Goal: Task Accomplishment & Management: Use online tool/utility

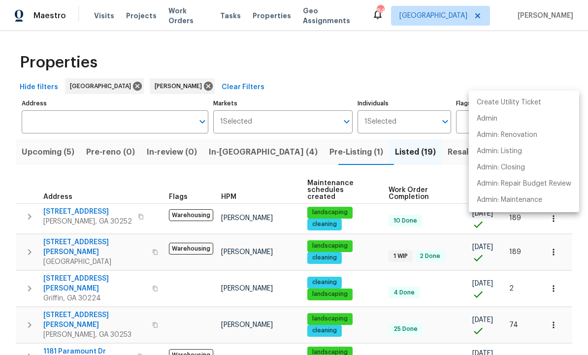
scroll to position [194, 0]
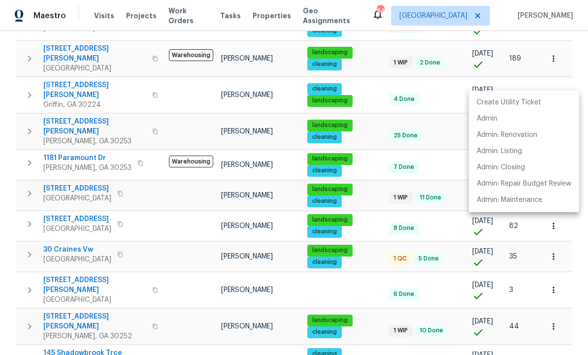
click at [442, 130] on div at bounding box center [294, 177] width 588 height 355
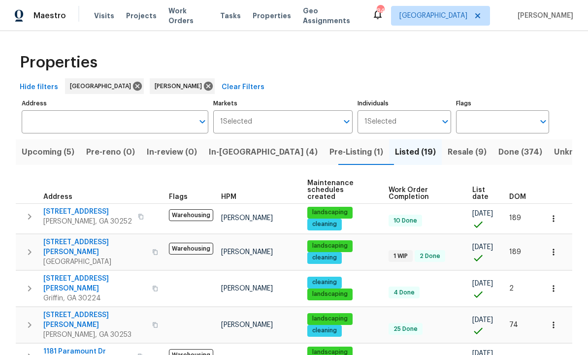
scroll to position [0, 0]
click at [242, 153] on span "In-reno (4)" at bounding box center [263, 152] width 109 height 14
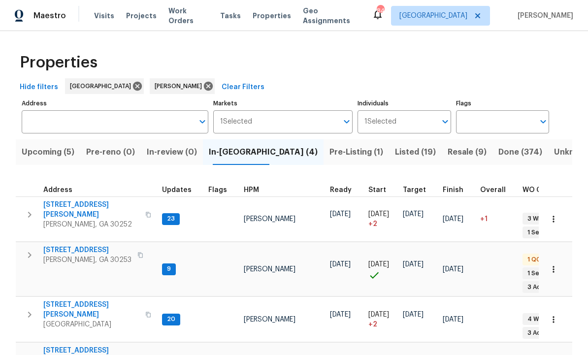
click at [67, 201] on span "111 Harper Rd" at bounding box center [91, 210] width 96 height 20
click at [33, 209] on icon "button" at bounding box center [30, 215] width 12 height 12
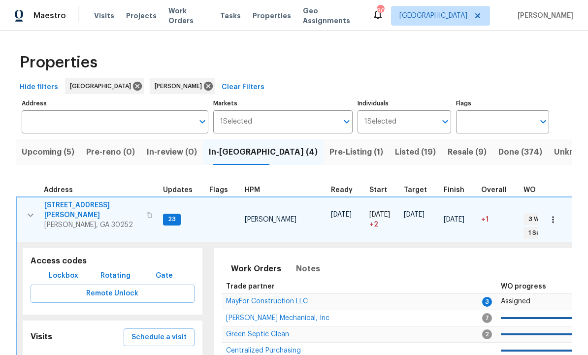
click at [162, 331] on span "Schedule a visit" at bounding box center [159, 337] width 55 height 12
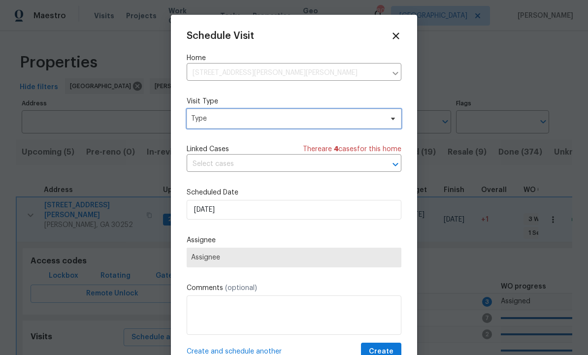
click at [236, 116] on span "Type" at bounding box center [287, 119] width 192 height 10
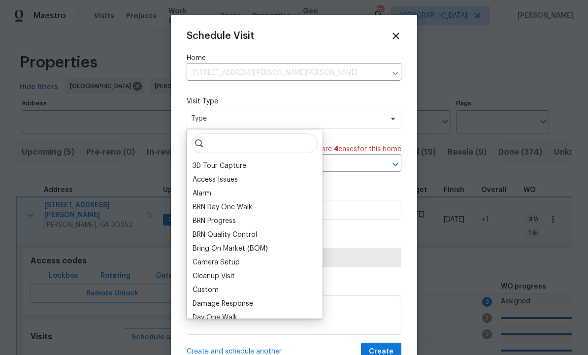
click at [215, 230] on div "BRN Quality Control" at bounding box center [255, 235] width 130 height 14
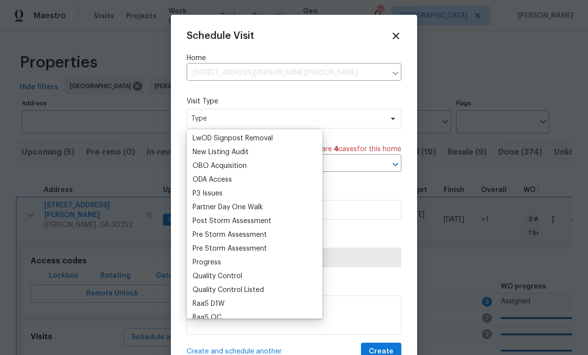
scroll to position [552, 0]
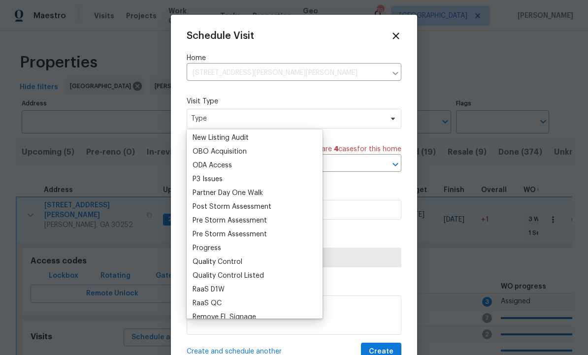
click at [212, 247] on div "Progress" at bounding box center [207, 248] width 29 height 10
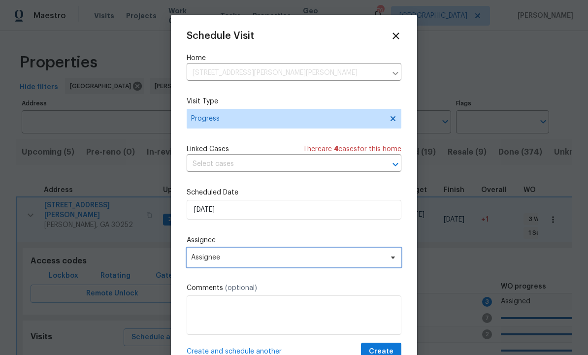
click at [247, 260] on span "Assignee" at bounding box center [287, 258] width 193 height 8
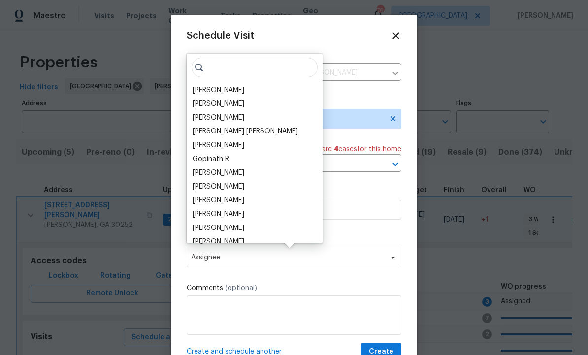
click at [234, 86] on div "[PERSON_NAME]" at bounding box center [219, 90] width 52 height 10
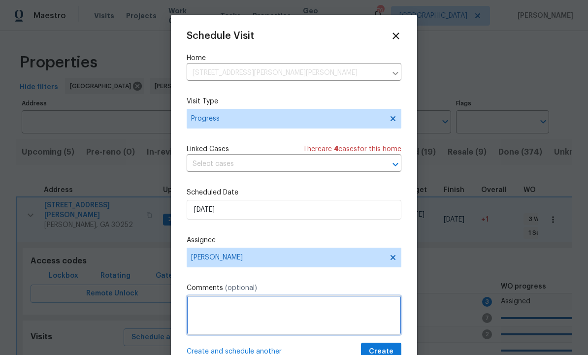
click at [388, 335] on textarea at bounding box center [294, 315] width 215 height 39
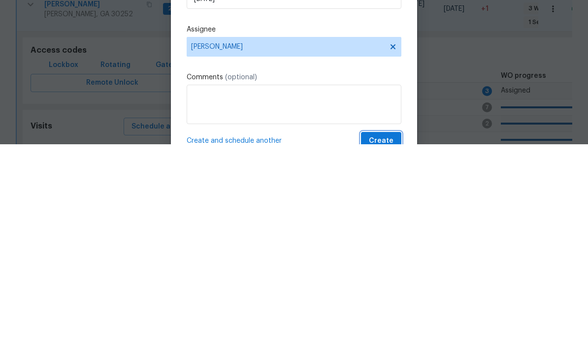
click at [387, 346] on span "Create" at bounding box center [381, 352] width 25 height 12
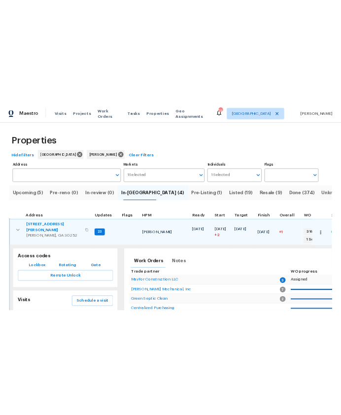
scroll to position [0, 0]
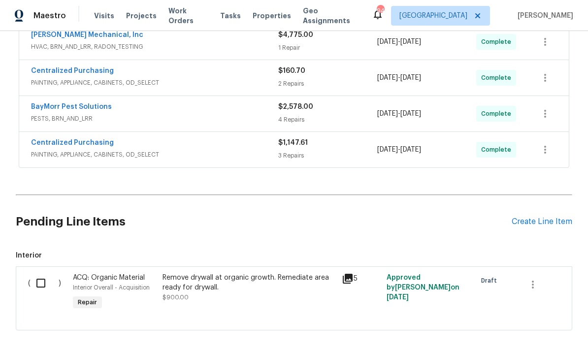
scroll to position [457, 0]
click at [537, 218] on div "Create Line Item" at bounding box center [542, 222] width 61 height 9
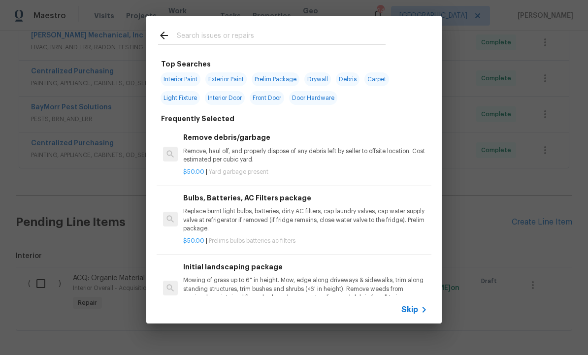
click at [215, 35] on input "text" at bounding box center [281, 37] width 209 height 15
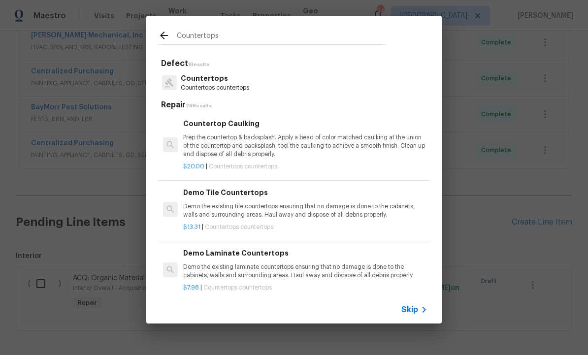
type input "Countertops"
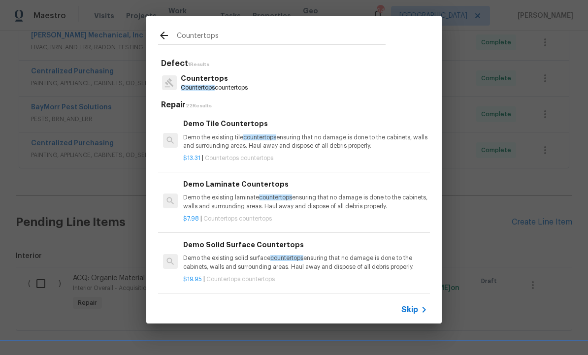
click at [219, 82] on p "Countertops" at bounding box center [214, 78] width 67 height 10
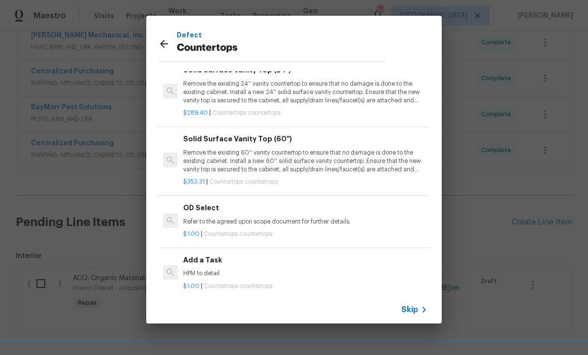
scroll to position [44, 0]
click at [221, 261] on div "Add a Task HPM to detail" at bounding box center [305, 267] width 244 height 24
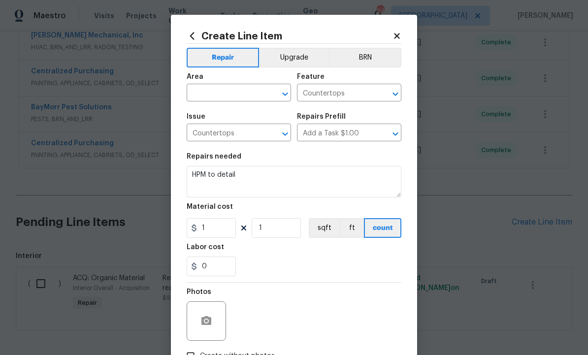
click at [222, 92] on input "text" at bounding box center [225, 93] width 77 height 15
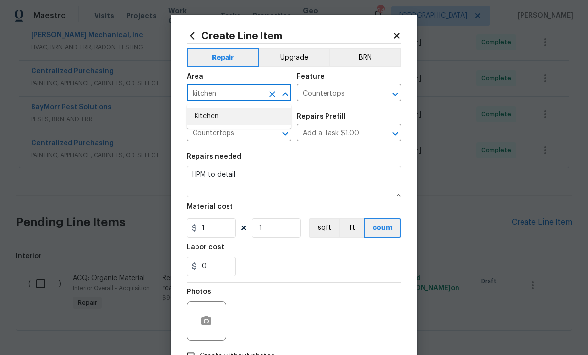
click at [214, 115] on li "Kitchen" at bounding box center [239, 116] width 104 height 16
type input "Kitchen"
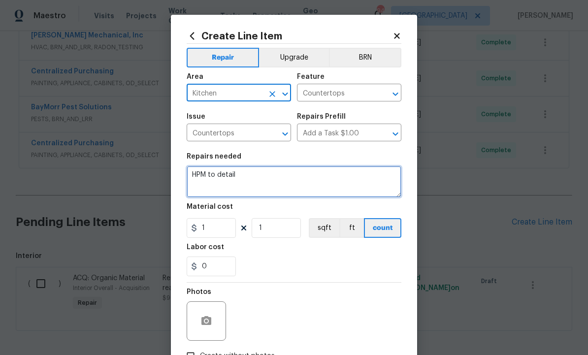
click at [279, 180] on textarea "HPM to detail" at bounding box center [294, 182] width 215 height 32
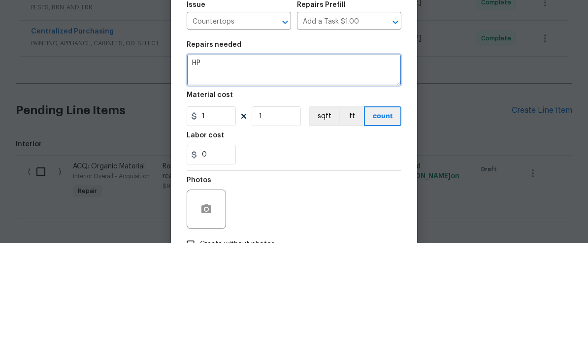
type textarea "H"
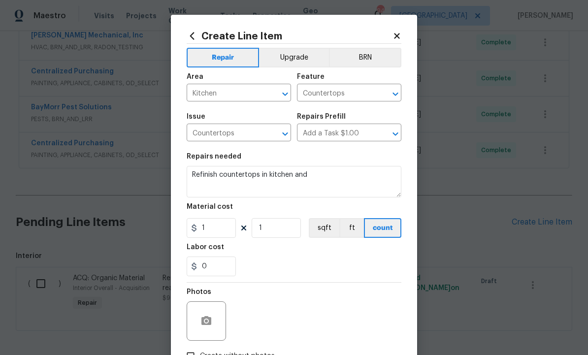
scroll to position [457, 0]
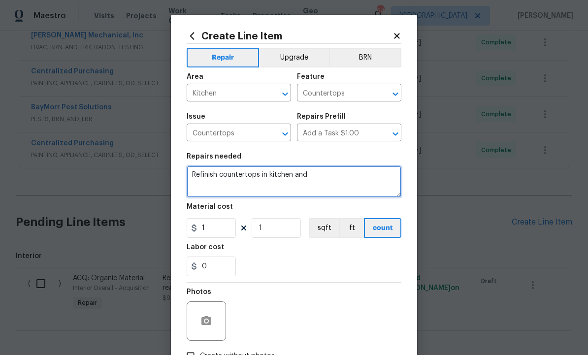
click at [332, 175] on textarea "Refinish countertops in kitchen and" at bounding box center [294, 182] width 215 height 32
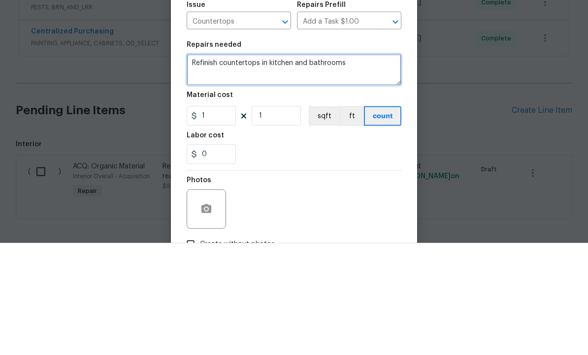
type textarea "Refinish countertops in kitchen and bathrooms"
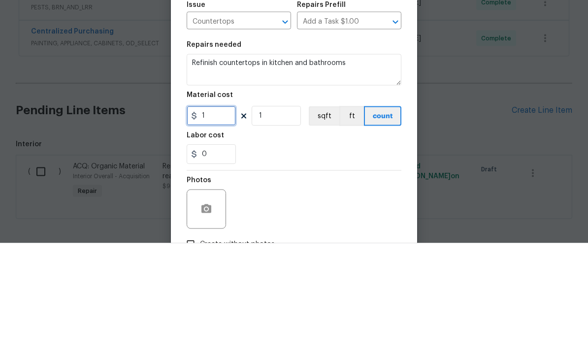
click at [222, 218] on input "1" at bounding box center [211, 228] width 49 height 20
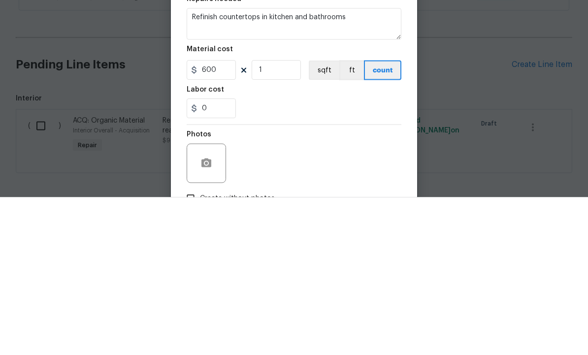
scroll to position [33, 0]
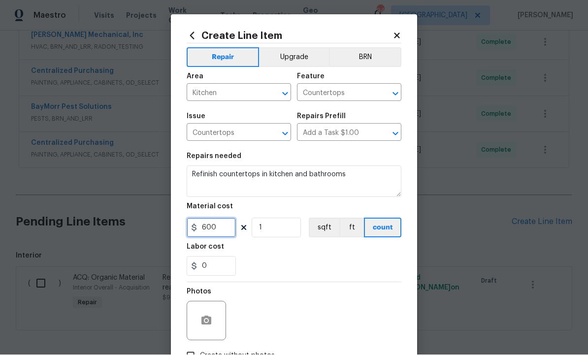
type input "600"
click at [208, 319] on icon "button" at bounding box center [206, 320] width 10 height 9
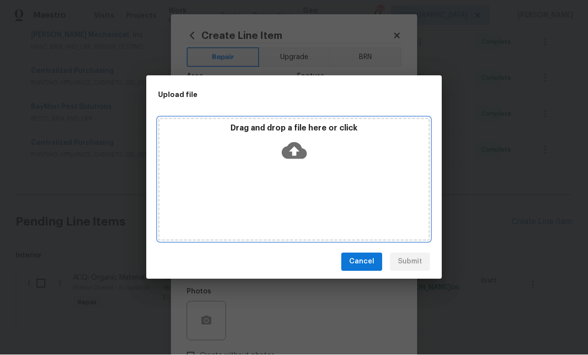
click at [299, 148] on icon at bounding box center [294, 150] width 25 height 17
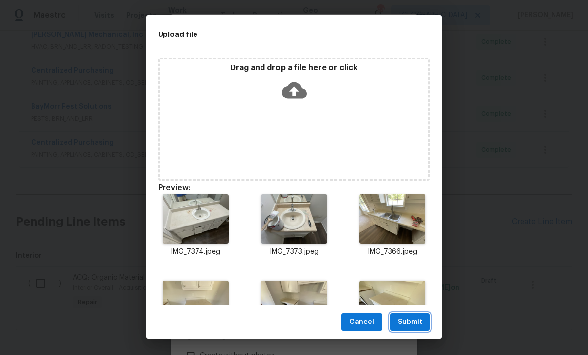
click at [413, 318] on span "Submit" at bounding box center [410, 323] width 24 height 12
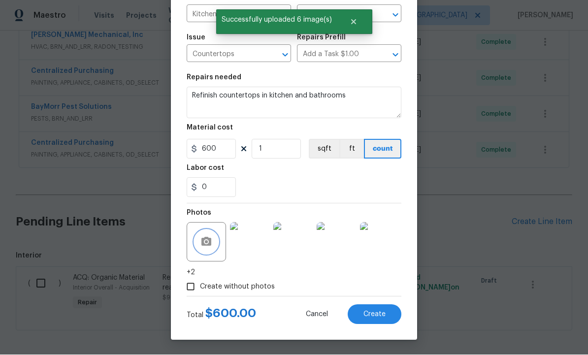
scroll to position [81, 0]
click at [373, 312] on span "Create" at bounding box center [374, 314] width 22 height 7
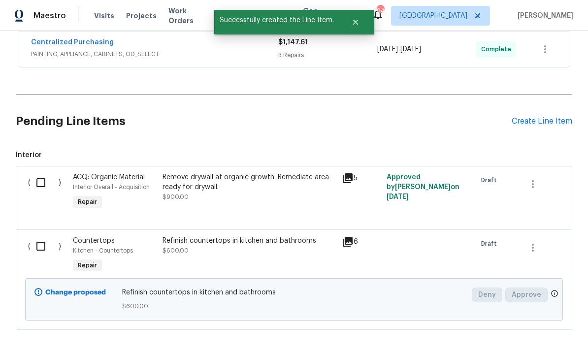
scroll to position [558, 0]
click at [42, 236] on input "checkbox" at bounding box center [45, 246] width 28 height 21
checkbox input "true"
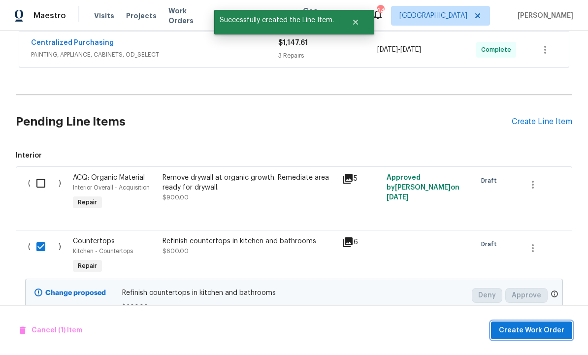
click at [532, 329] on span "Create Work Order" at bounding box center [532, 331] width 66 height 12
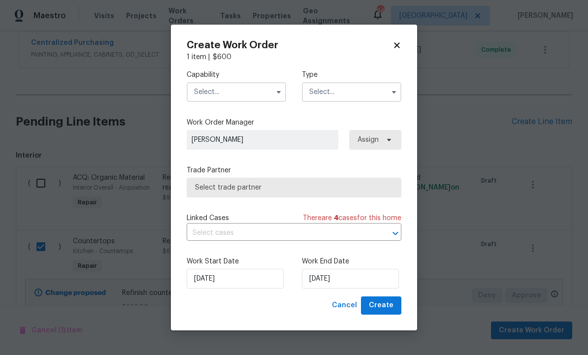
click at [234, 86] on input "text" at bounding box center [236, 92] width 99 height 20
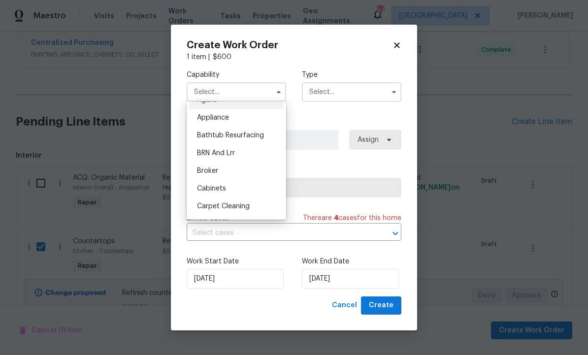
scroll to position [10, 0]
click at [250, 137] on span "Bathtub Resurfacing" at bounding box center [230, 137] width 67 height 7
type input "Bathtub Resurfacing"
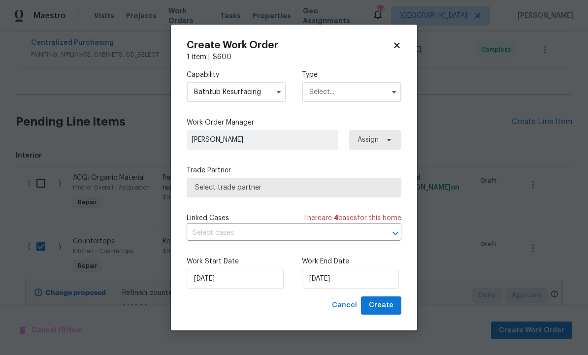
click at [345, 89] on input "text" at bounding box center [351, 92] width 99 height 20
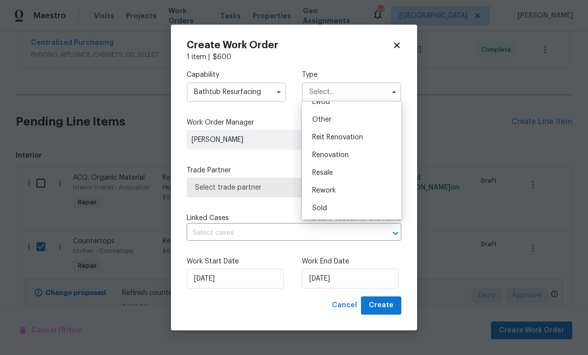
scroll to position [117, 0]
click at [347, 155] on span "Renovation" at bounding box center [330, 155] width 36 height 7
type input "Renovation"
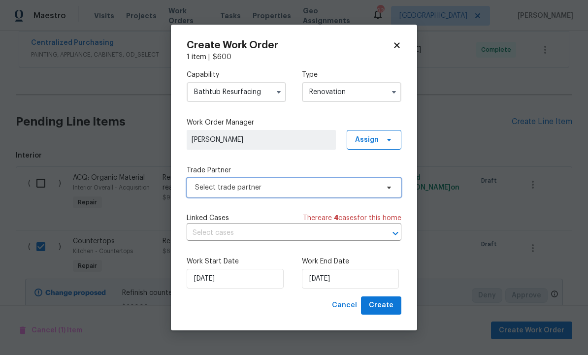
click at [305, 188] on span "Select trade partner" at bounding box center [287, 188] width 184 height 10
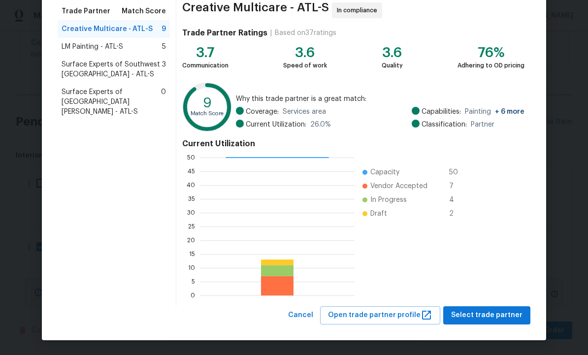
scroll to position [79, 0]
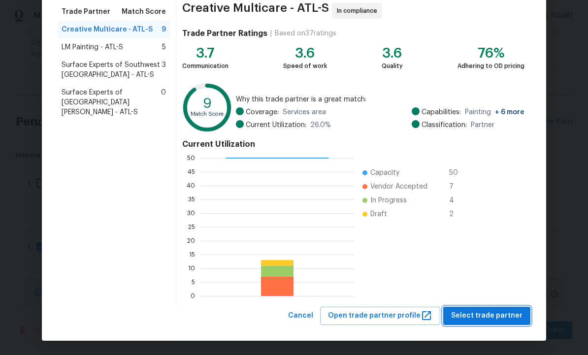
click at [480, 315] on span "Select trade partner" at bounding box center [486, 316] width 71 height 12
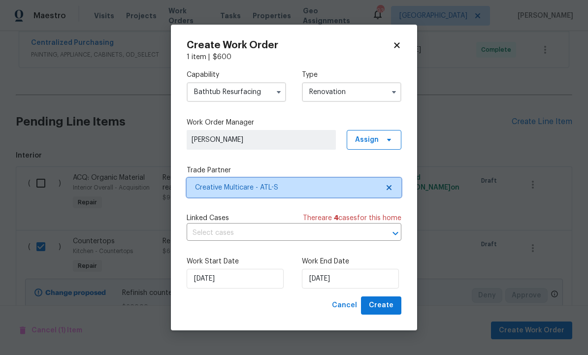
scroll to position [0, 0]
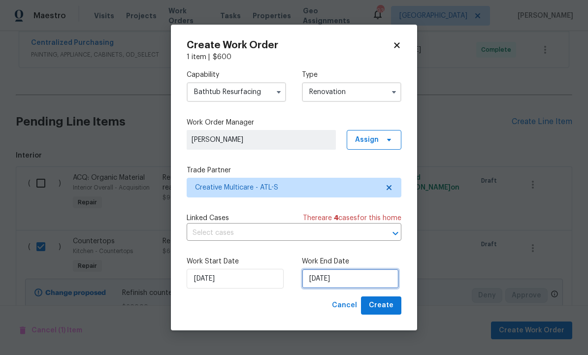
click at [348, 279] on input "9/17/2025" at bounding box center [350, 279] width 97 height 20
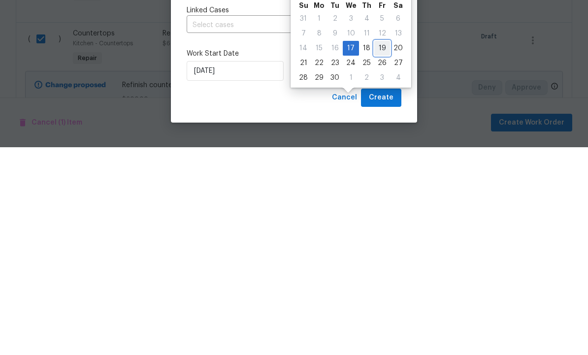
click at [377, 249] on div "19" at bounding box center [382, 256] width 16 height 14
type input "9/19/2025"
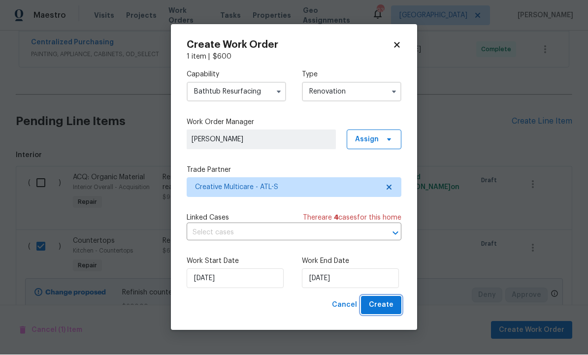
click at [380, 300] on span "Create" at bounding box center [381, 305] width 25 height 12
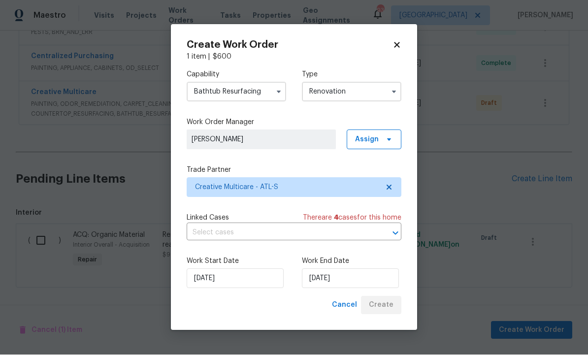
scroll to position [501, 0]
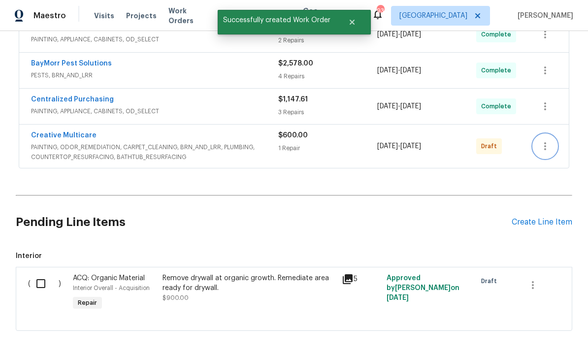
click at [552, 134] on button "button" at bounding box center [545, 146] width 24 height 24
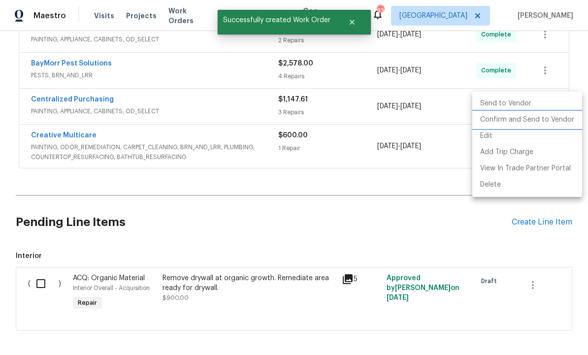
click at [530, 120] on li "Confirm and Send to Vendor" at bounding box center [527, 120] width 110 height 16
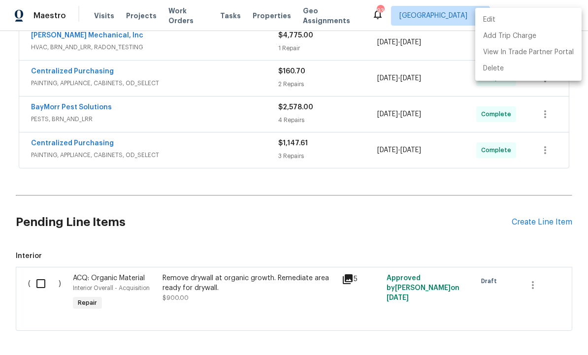
click at [264, 136] on div at bounding box center [294, 177] width 588 height 355
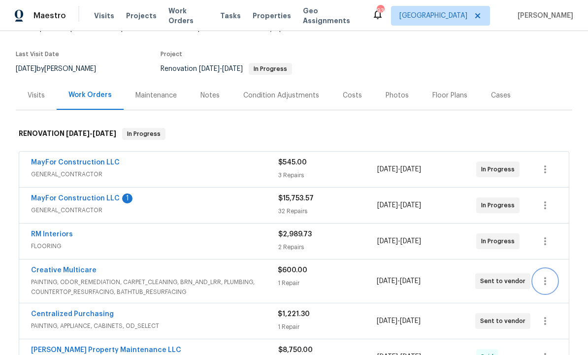
scroll to position [78, 0]
click at [81, 267] on link "Creative Multicare" at bounding box center [64, 270] width 66 height 7
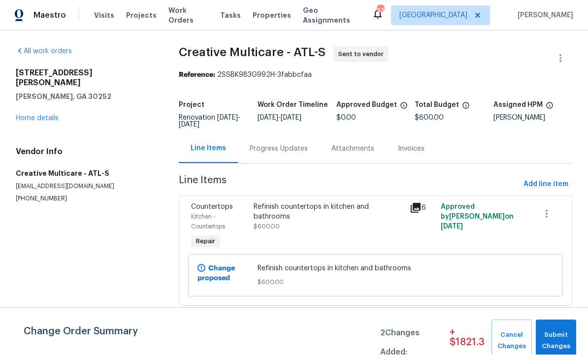
click at [271, 144] on div "Progress Updates" at bounding box center [279, 149] width 58 height 10
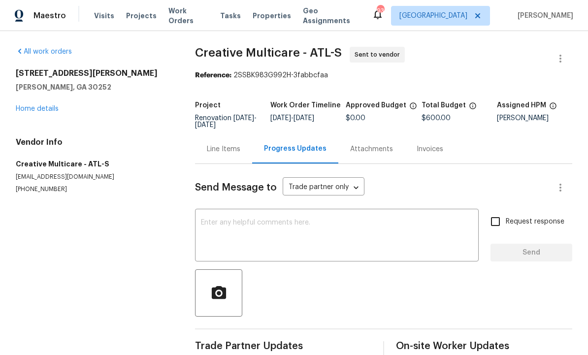
click at [257, 229] on textarea at bounding box center [337, 236] width 272 height 34
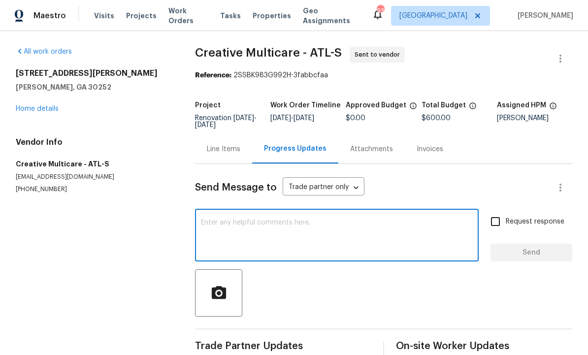
scroll to position [0, 0]
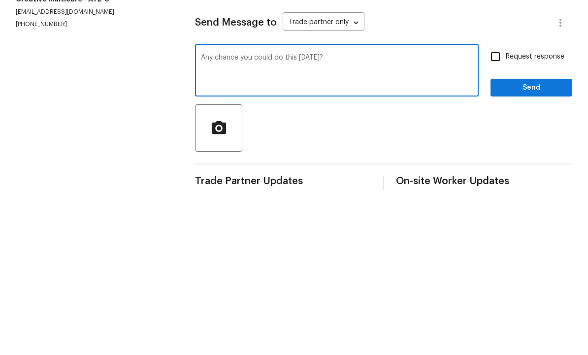
type textarea "Any chance you could do this tomorrow?"
click at [500, 211] on input "Request response" at bounding box center [495, 221] width 21 height 21
checkbox input "true"
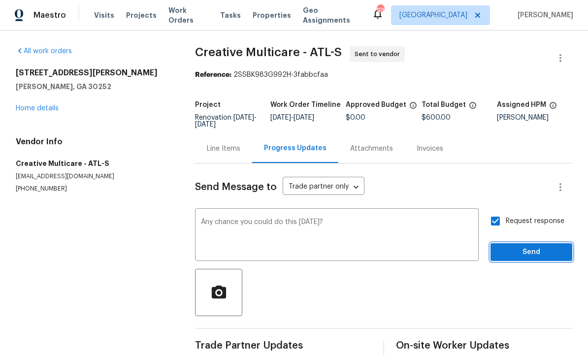
click at [517, 247] on span "Send" at bounding box center [531, 253] width 66 height 12
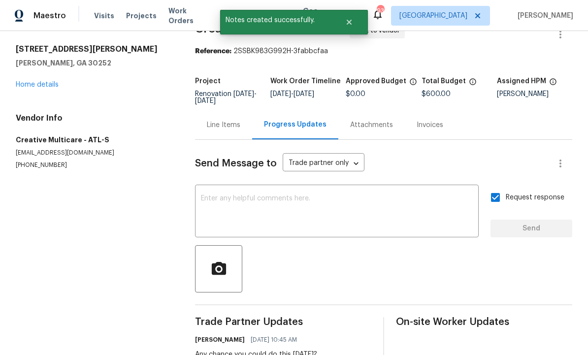
scroll to position [24, 0]
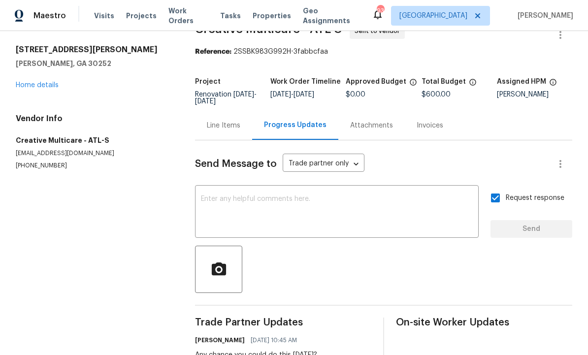
click at [258, 196] on textarea at bounding box center [337, 213] width 272 height 34
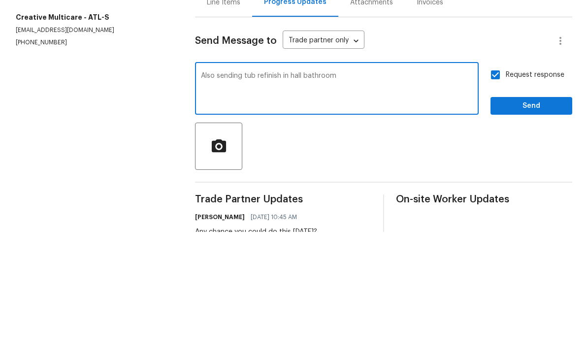
type textarea "Also sending tub refinish in hall bathroom"
click at [527, 223] on span "Send" at bounding box center [531, 229] width 66 height 12
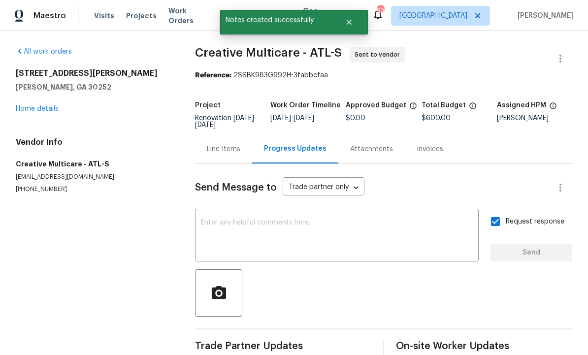
scroll to position [0, 0]
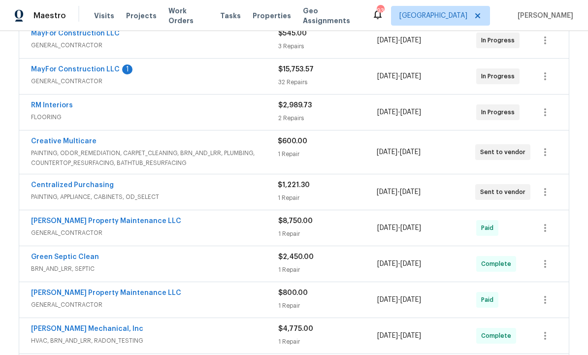
scroll to position [198, 0]
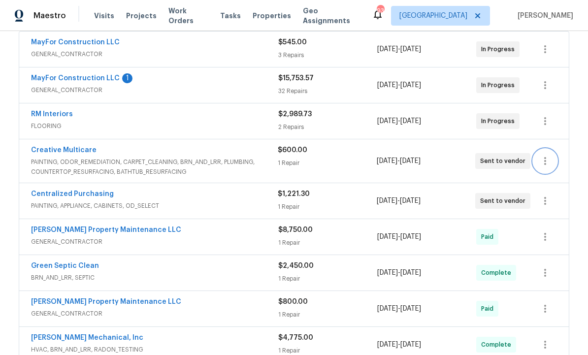
click at [548, 155] on icon "button" at bounding box center [545, 161] width 12 height 12
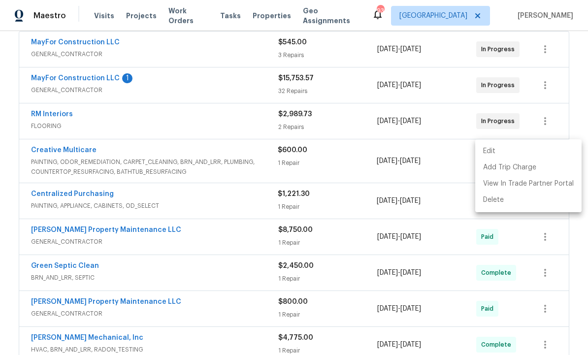
click at [453, 210] on div at bounding box center [294, 177] width 588 height 355
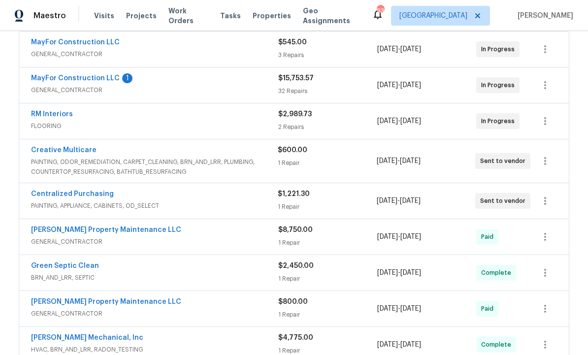
click at [73, 147] on link "Creative Multicare" at bounding box center [64, 150] width 66 height 7
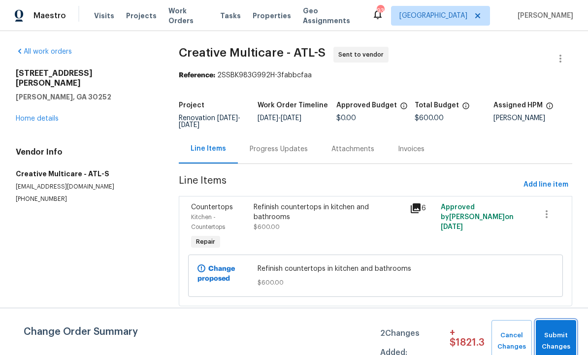
click at [557, 337] on span "Submit Changes" at bounding box center [556, 341] width 31 height 23
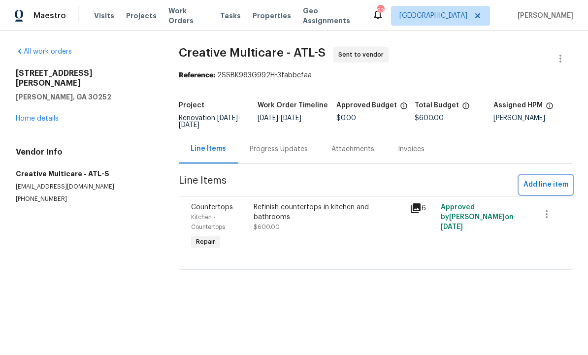
click at [550, 185] on span "Add line item" at bounding box center [546, 185] width 45 height 12
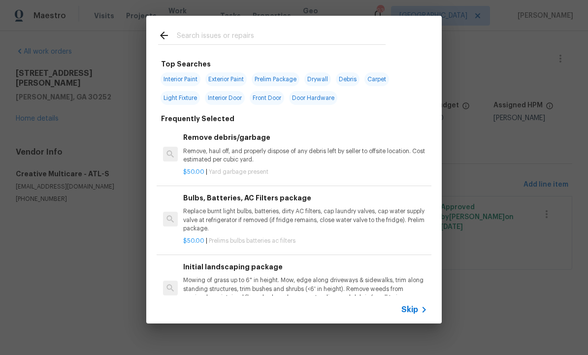
click at [215, 30] on input "text" at bounding box center [281, 37] width 209 height 15
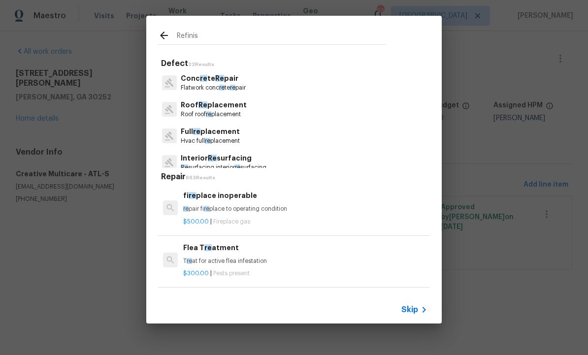
type input "Refinish"
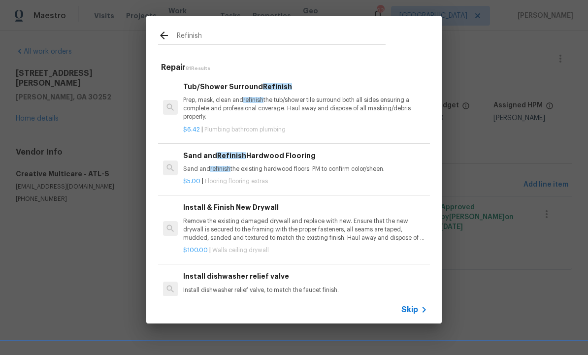
click at [238, 97] on p "Prep, mask, clean and refinish the tub/shower tile surround both all sides ensu…" at bounding box center [305, 108] width 244 height 25
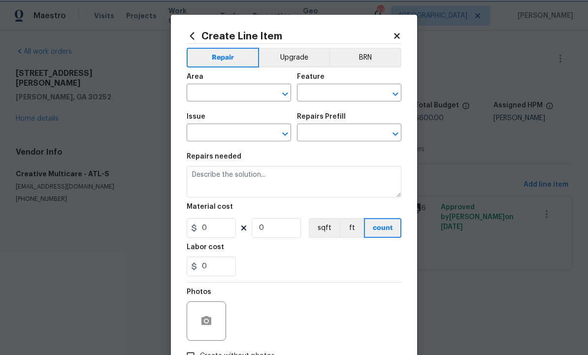
type input "Plumbing"
type input "Bathroom Plumbing"
type textarea "Prep, mask, clean and refinish the tub/shower tile surround both all sides ensu…"
type input "1"
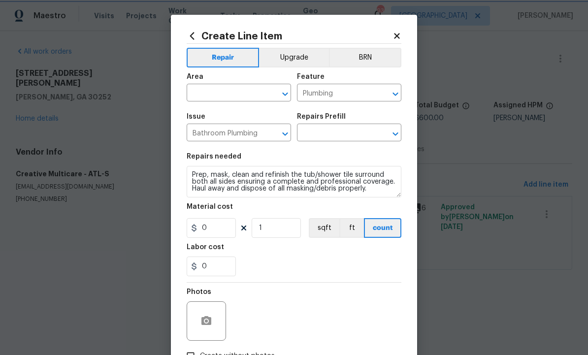
type input "Tub/Shower Surround Refinish $6.42"
type input "6.42"
click at [223, 93] on input "text" at bounding box center [225, 93] width 77 height 15
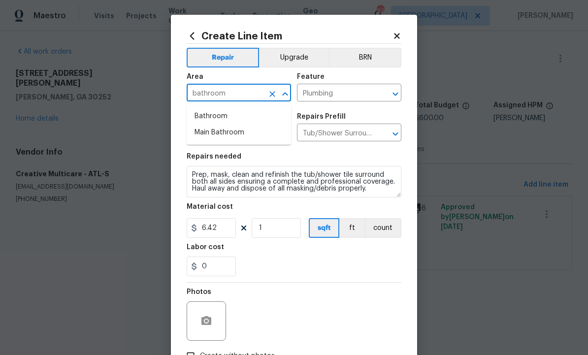
click at [224, 112] on li "Bathroom" at bounding box center [239, 116] width 104 height 16
type input "Bathroom"
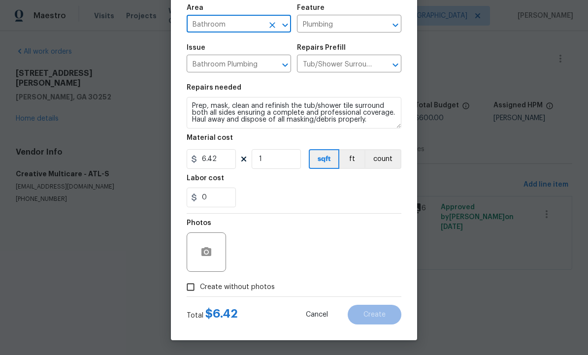
scroll to position [71, 0]
click at [276, 159] on input "1" at bounding box center [276, 159] width 49 height 20
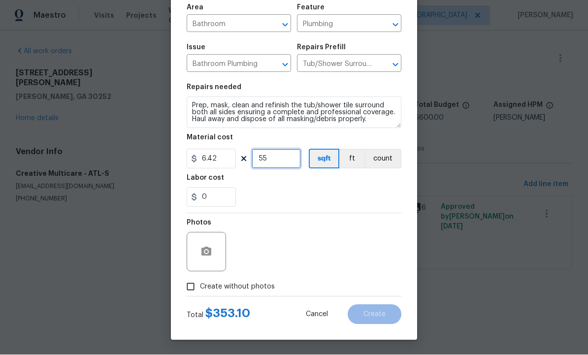
type input "55"
click at [202, 240] on button "button" at bounding box center [207, 252] width 24 height 24
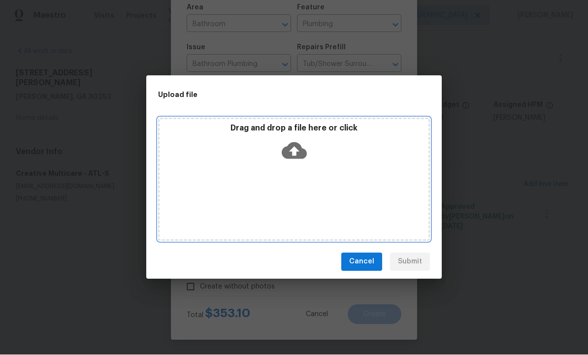
click at [299, 144] on icon at bounding box center [294, 150] width 25 height 17
click at [292, 144] on icon at bounding box center [294, 150] width 25 height 17
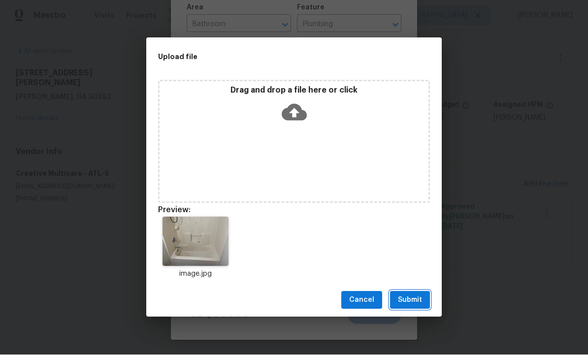
click at [411, 294] on button "Submit" at bounding box center [410, 301] width 40 height 18
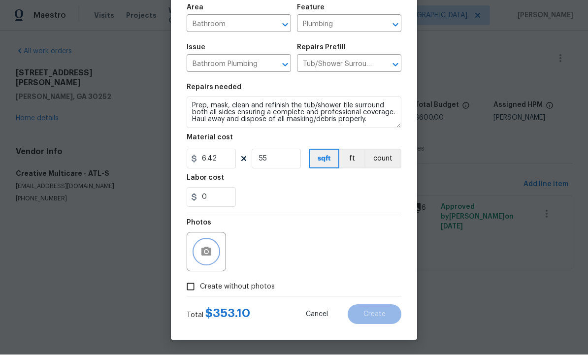
click at [210, 246] on icon "button" at bounding box center [206, 252] width 12 height 12
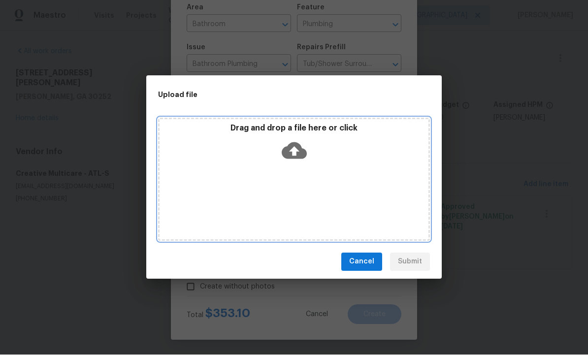
click at [292, 145] on icon at bounding box center [294, 150] width 25 height 17
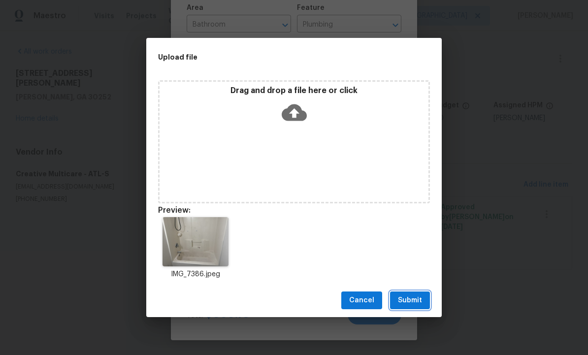
click at [408, 295] on span "Submit" at bounding box center [410, 301] width 24 height 12
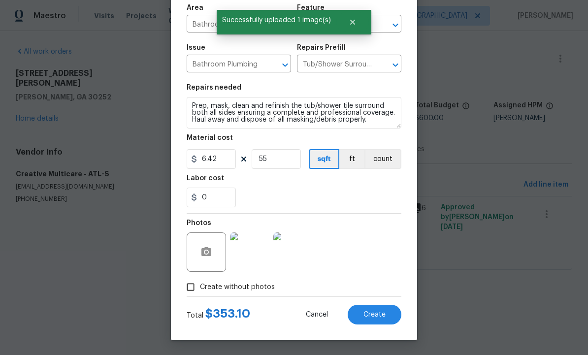
click at [367, 316] on span "Create" at bounding box center [374, 314] width 22 height 7
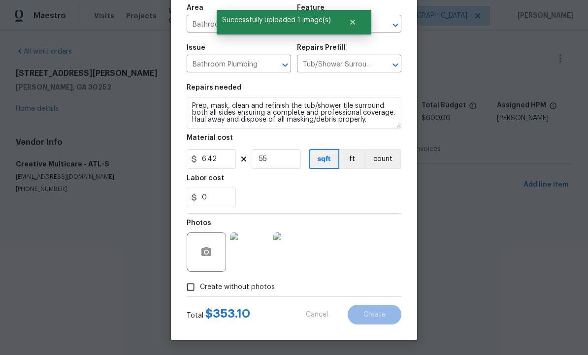
type input "0"
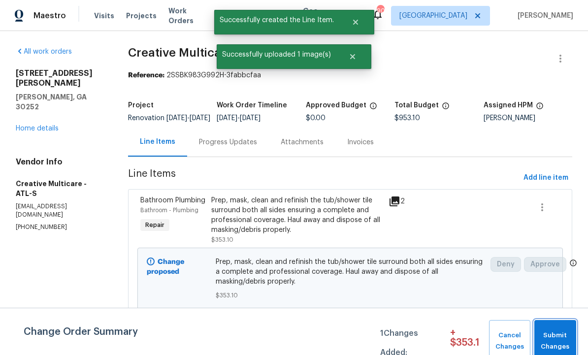
click at [547, 339] on span "Submit Changes" at bounding box center [555, 341] width 32 height 23
